Goal: Task Accomplishment & Management: Use online tool/utility

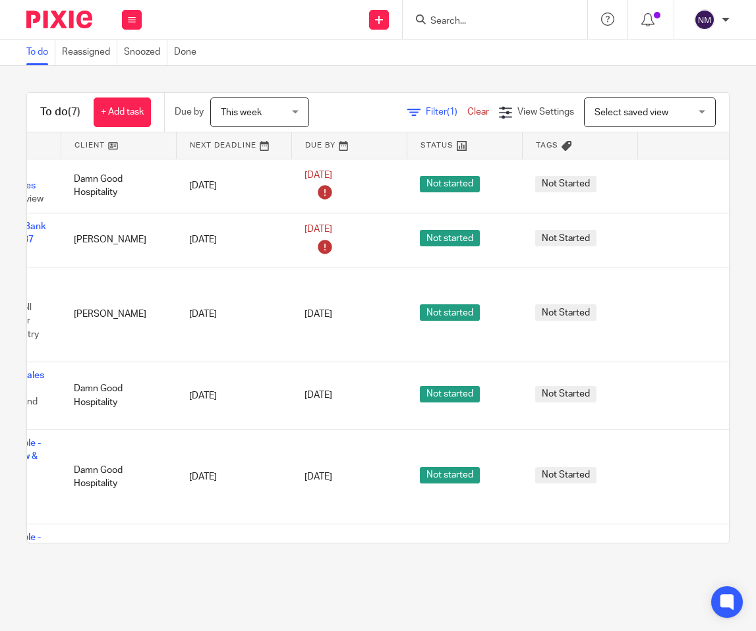
scroll to position [0, 171]
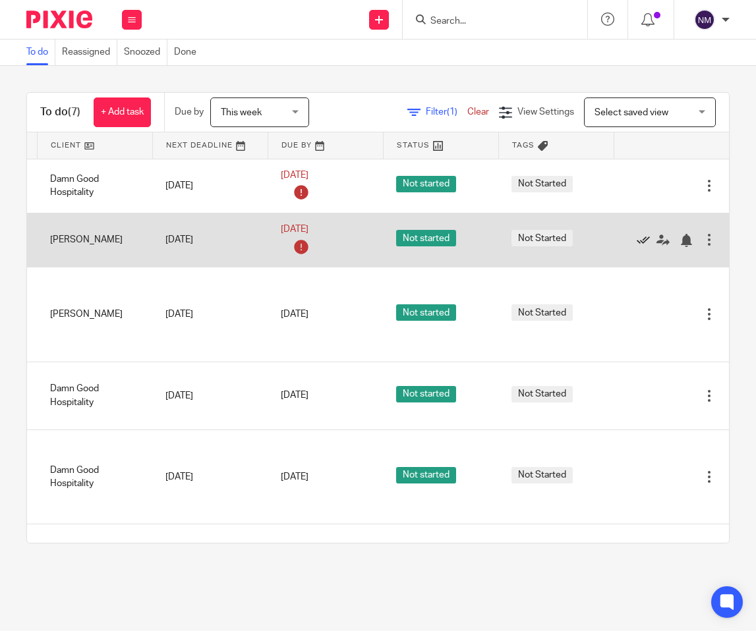
click at [636, 237] on icon at bounding box center [642, 240] width 13 height 13
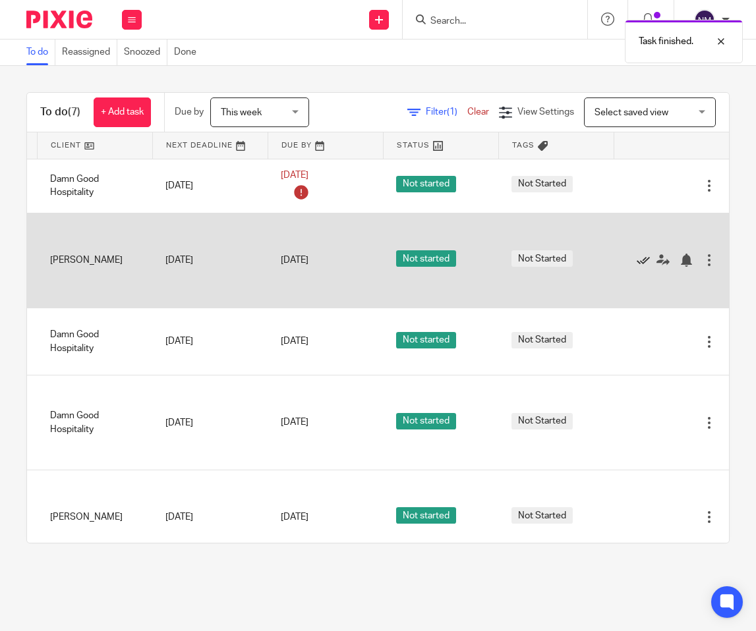
click at [636, 259] on icon at bounding box center [642, 260] width 13 height 13
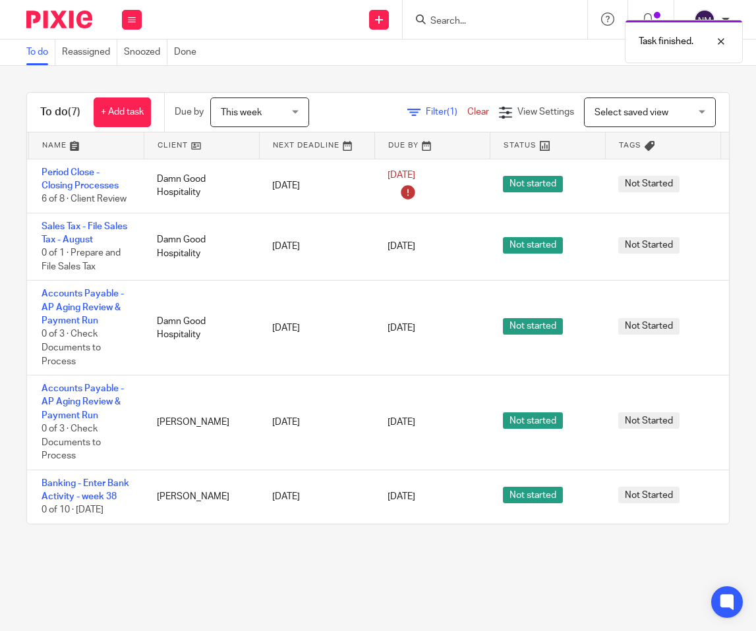
scroll to position [0, 0]
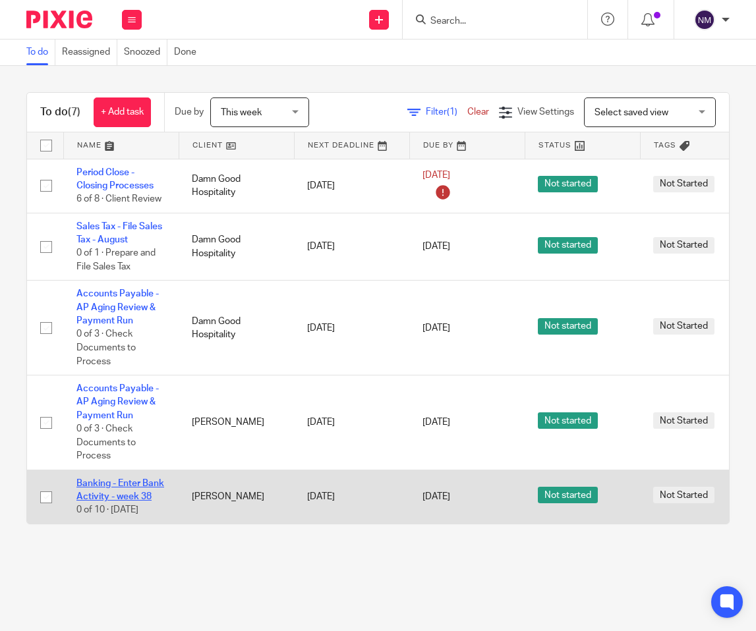
click at [113, 482] on link "Banking - Enter Bank Activity - week 38" at bounding box center [120, 490] width 88 height 22
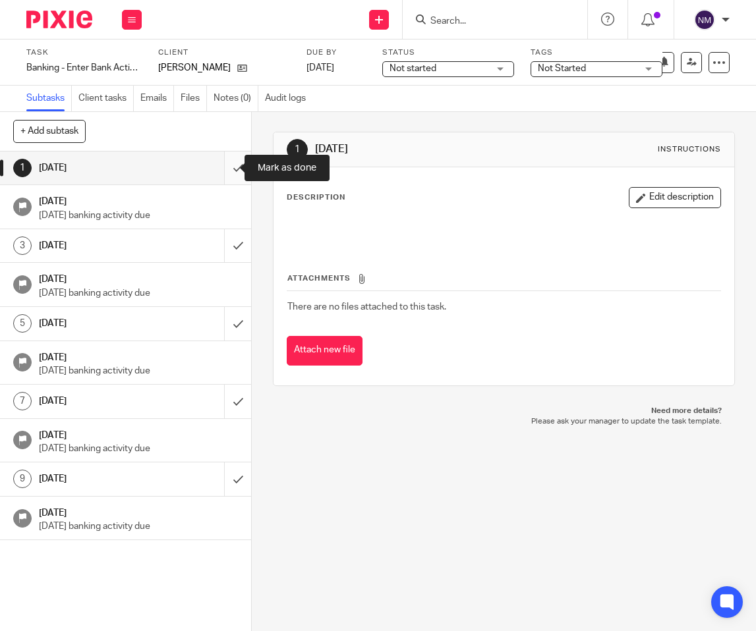
click at [222, 172] on input "submit" at bounding box center [125, 168] width 251 height 33
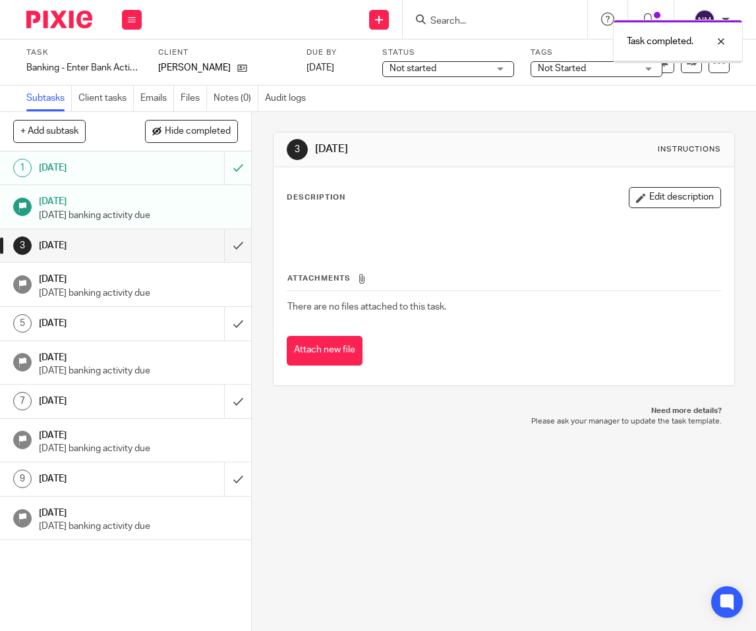
click at [222, 251] on input "submit" at bounding box center [125, 245] width 251 height 33
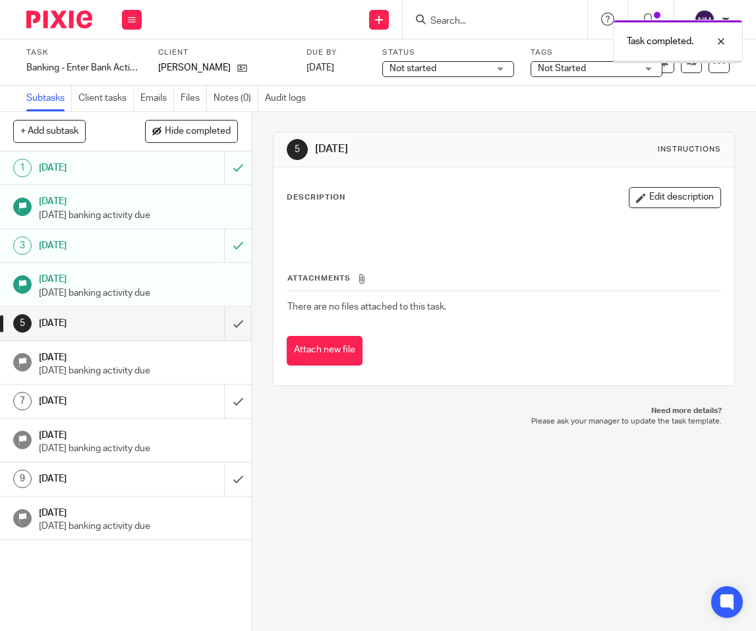
click at [58, 20] on img at bounding box center [59, 20] width 66 height 18
